Goal: Task Accomplishment & Management: Manage account settings

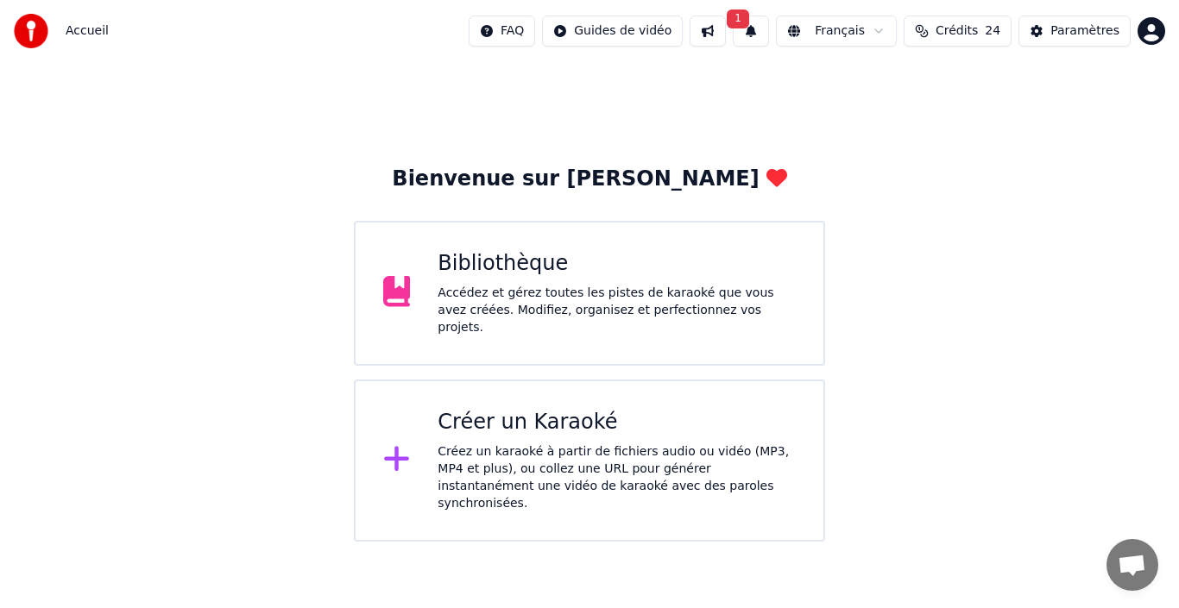
click at [750, 16] on button "1" at bounding box center [751, 31] width 36 height 31
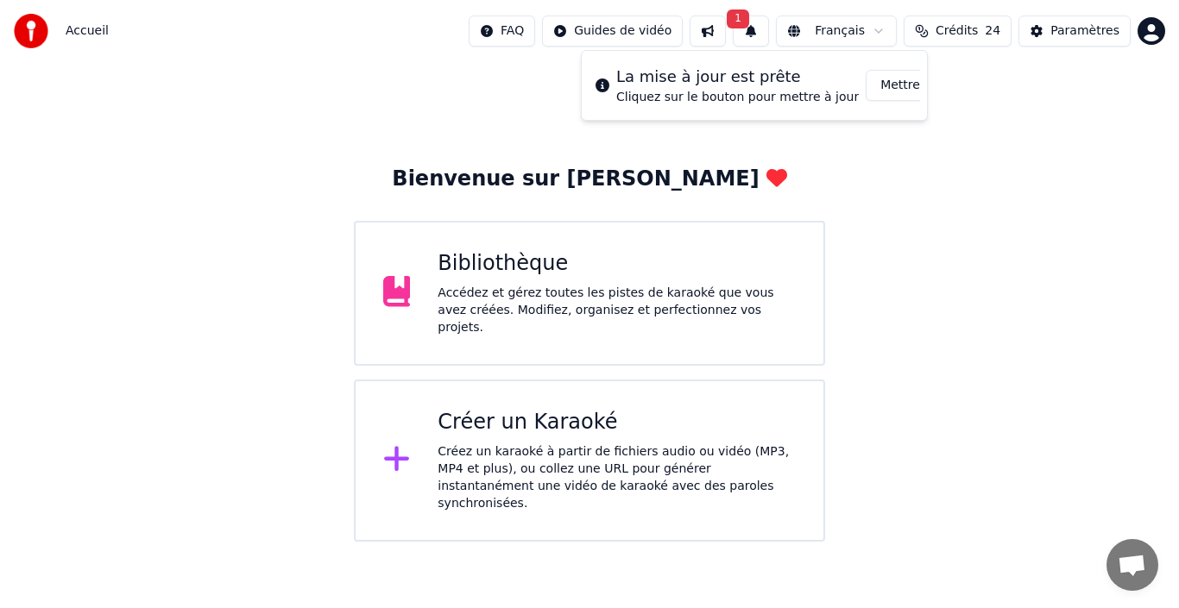
click at [896, 88] on button "Mettre à Jour" at bounding box center [919, 85] width 108 height 31
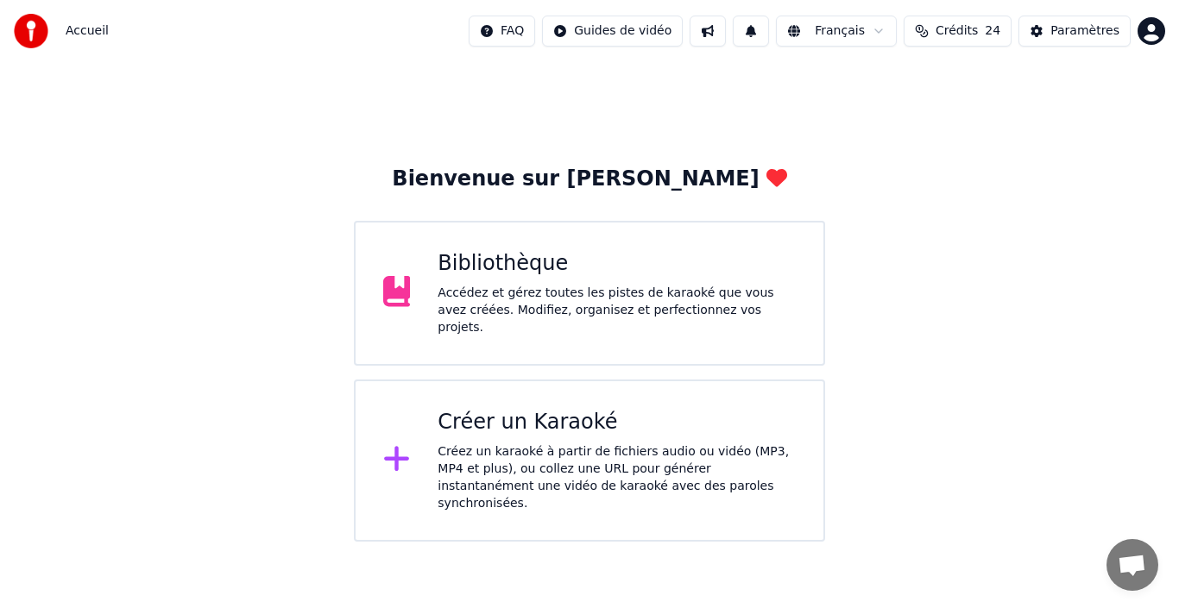
drag, startPoint x: 914, startPoint y: 0, endPoint x: 729, endPoint y: 140, distance: 231.6
click at [729, 140] on div "Bienvenue sur Youka Bibliothèque Accédez et gérez toutes les pistes de karaoké …" at bounding box center [589, 302] width 1179 height 480
